Goal: Task Accomplishment & Management: Use online tool/utility

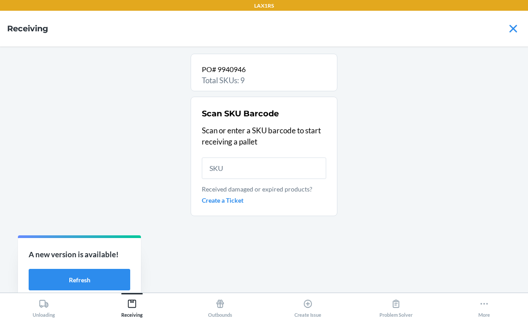
scroll to position [102, 0]
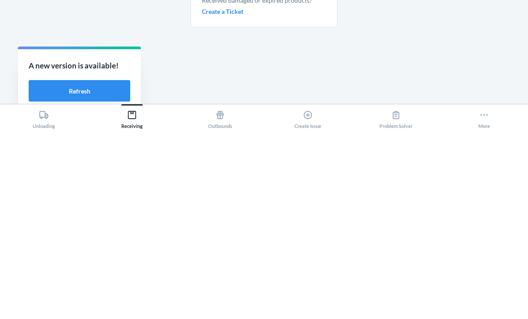
click at [489, 299] on icon at bounding box center [484, 304] width 10 height 10
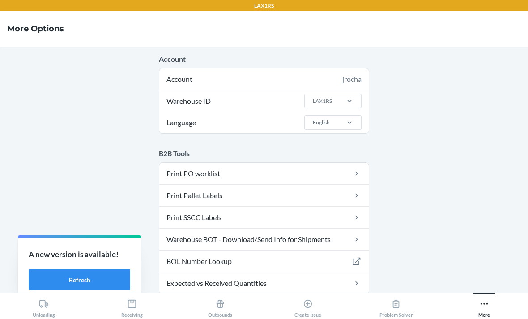
click at [326, 229] on link "Warehouse BOT - Download/Send Info for Shipments" at bounding box center [263, 239] width 209 height 21
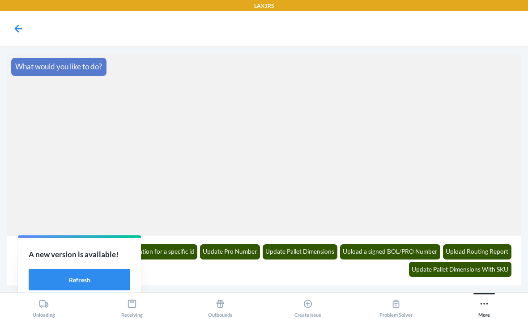
click at [172, 252] on button "Get shipment information for a specific id" at bounding box center [139, 251] width 117 height 15
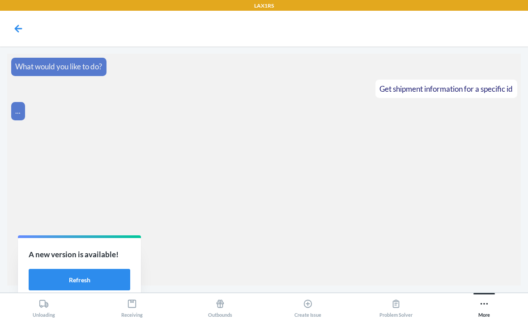
click at [71, 279] on button "Refresh" at bounding box center [80, 279] width 102 height 21
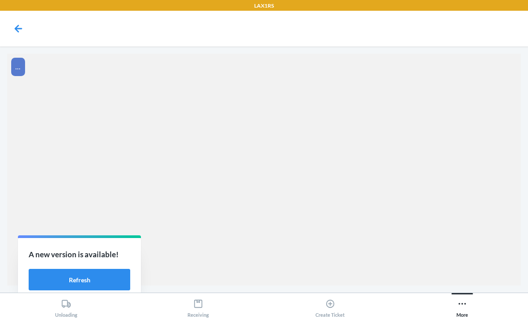
scroll to position [29, 0]
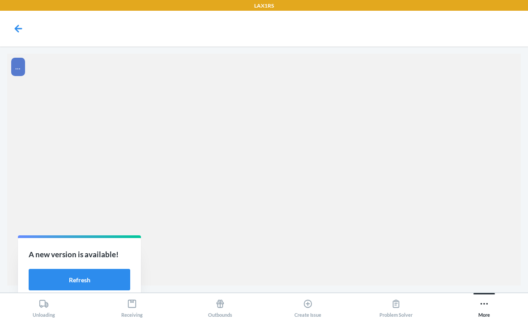
click at [78, 273] on button "Refresh" at bounding box center [80, 279] width 102 height 21
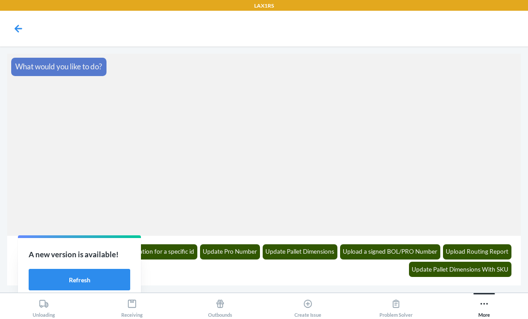
scroll to position [29, 0]
click at [171, 246] on button "Get shipment information for a specific id" at bounding box center [139, 251] width 117 height 15
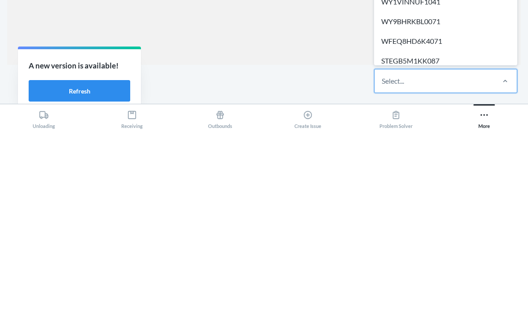
click at [447, 258] on div "Select..." at bounding box center [434, 269] width 119 height 23
click at [383, 265] on input "option WTKCUN5AGD00M focused, 1 of 610. 610 results available. Use Up and Down …" at bounding box center [382, 270] width 1 height 11
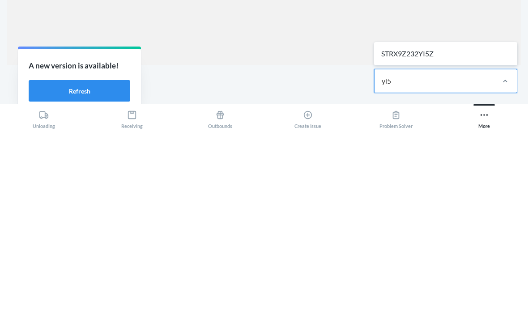
type input "yi5z"
click at [460, 233] on div "STRX9Z232YI5Z" at bounding box center [446, 243] width 140 height 20
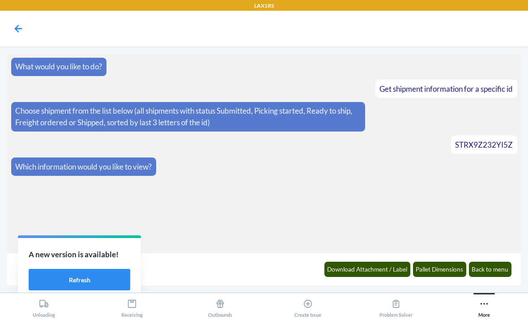
click at [438, 266] on button "Pallet Dimensions" at bounding box center [440, 269] width 54 height 15
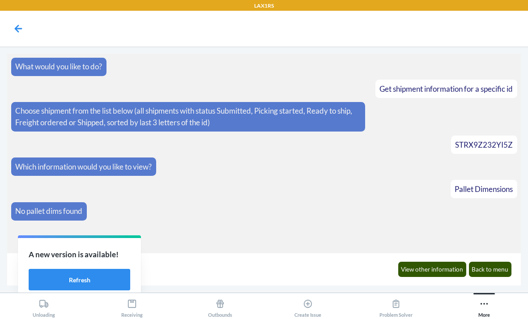
click at [492, 269] on button "Back to menu" at bounding box center [490, 269] width 43 height 15
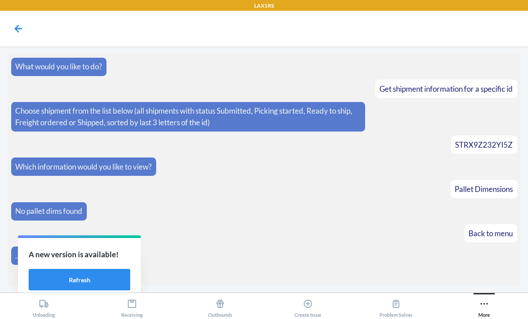
scroll to position [2, 0]
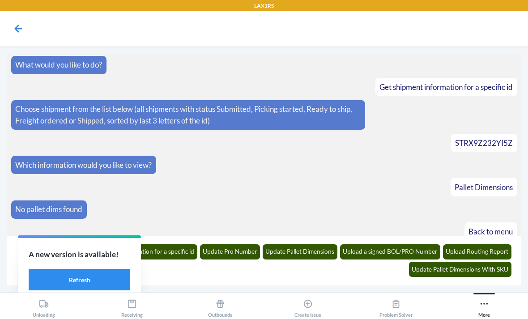
click at [179, 254] on button "Get shipment information for a specific id" at bounding box center [139, 251] width 117 height 15
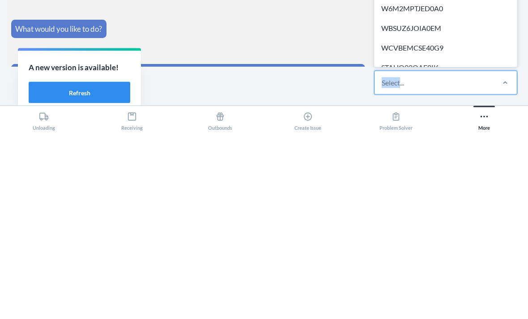
scroll to position [114, 0]
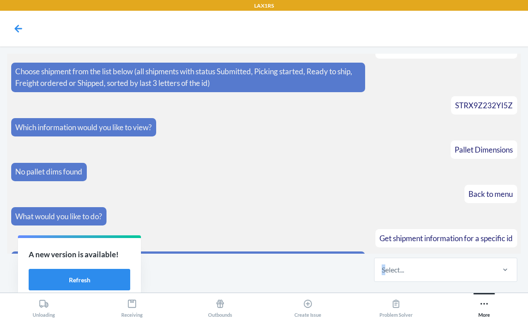
click at [360, 269] on div "Select..." at bounding box center [264, 270] width 514 height 32
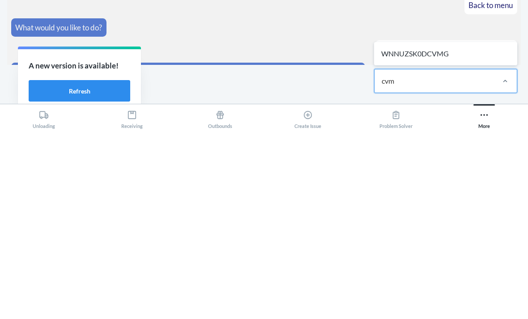
type input "cvmg"
click at [448, 233] on div "WNNUZSK0DCVMG" at bounding box center [446, 243] width 140 height 20
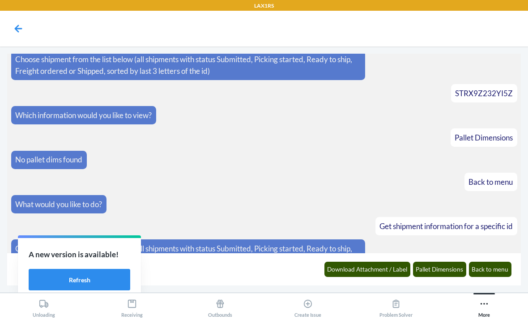
scroll to position [84, 0]
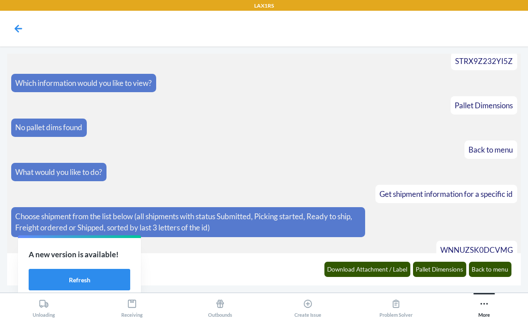
click at [435, 267] on button "Pallet Dimensions" at bounding box center [440, 269] width 54 height 15
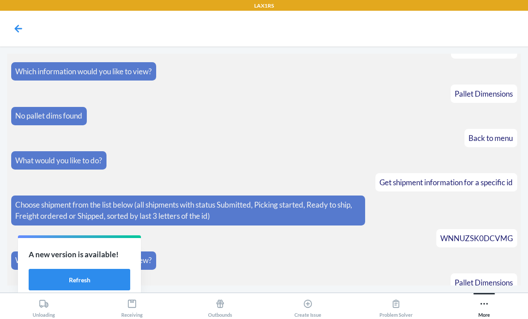
scroll to position [150, 0]
